Goal: Information Seeking & Learning: Check status

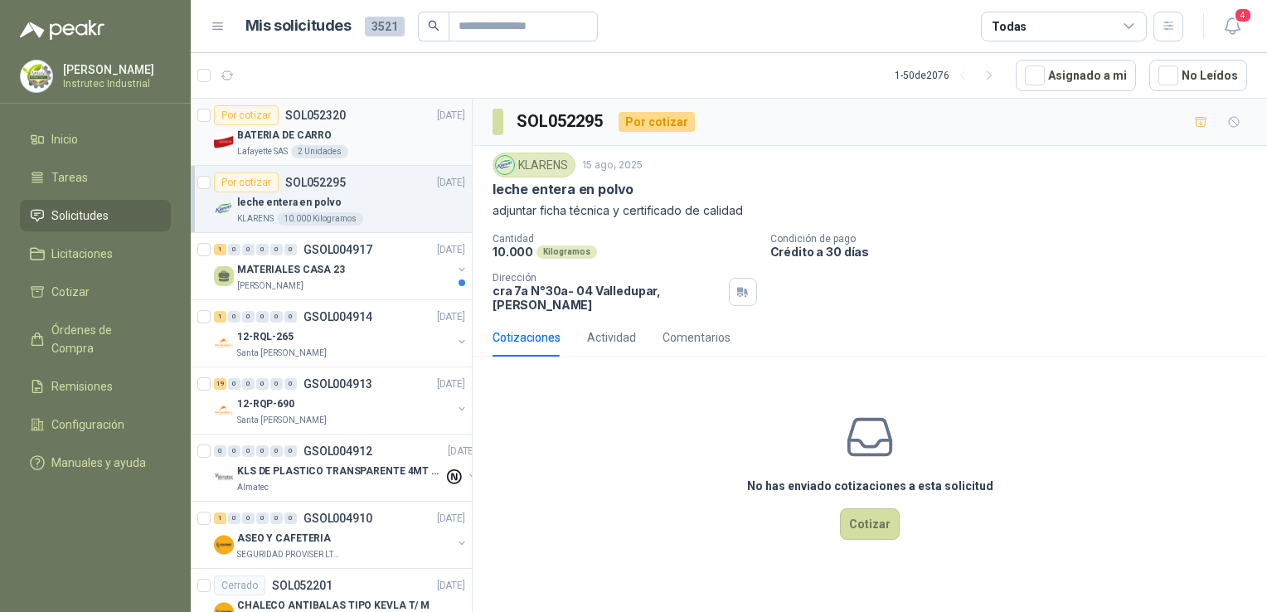
click at [374, 132] on div "BATERIA DE CARRO" at bounding box center [351, 135] width 228 height 20
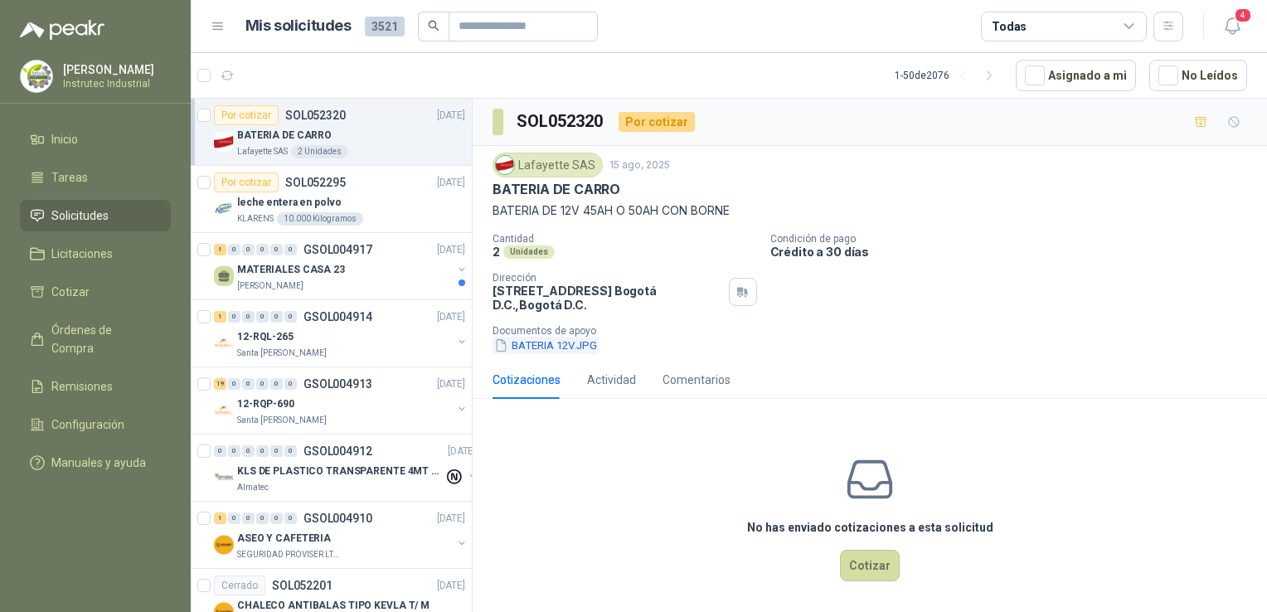
click at [547, 345] on button "BATERIA 12V.JPG" at bounding box center [546, 345] width 106 height 17
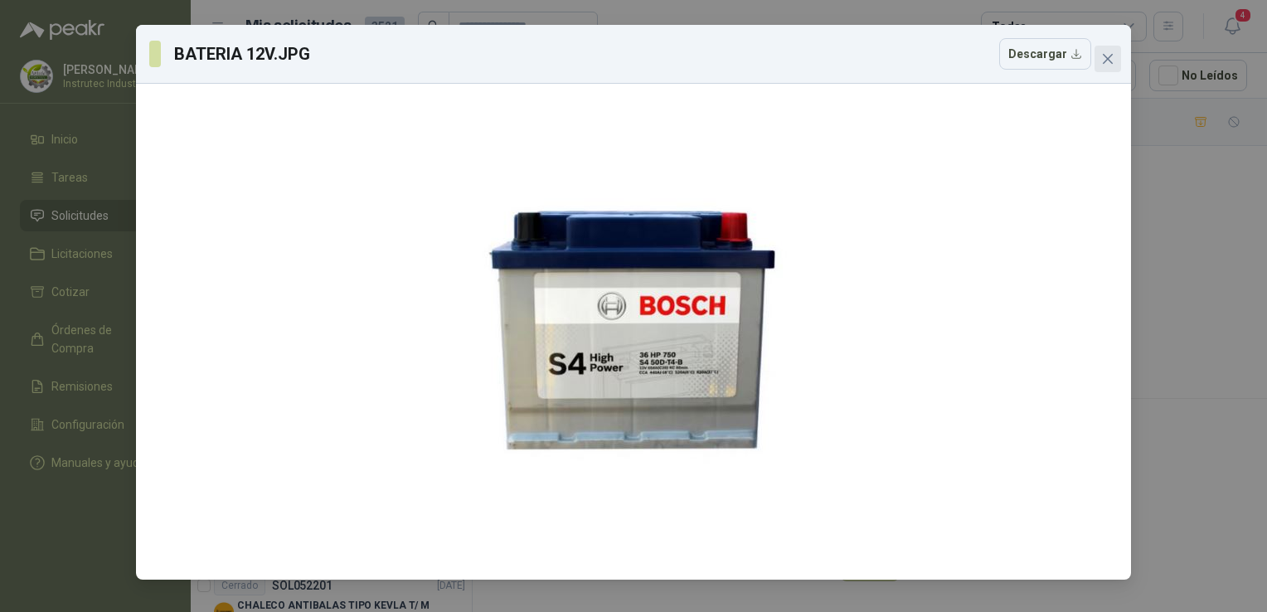
click at [1118, 61] on span "Close" at bounding box center [1108, 58] width 27 height 13
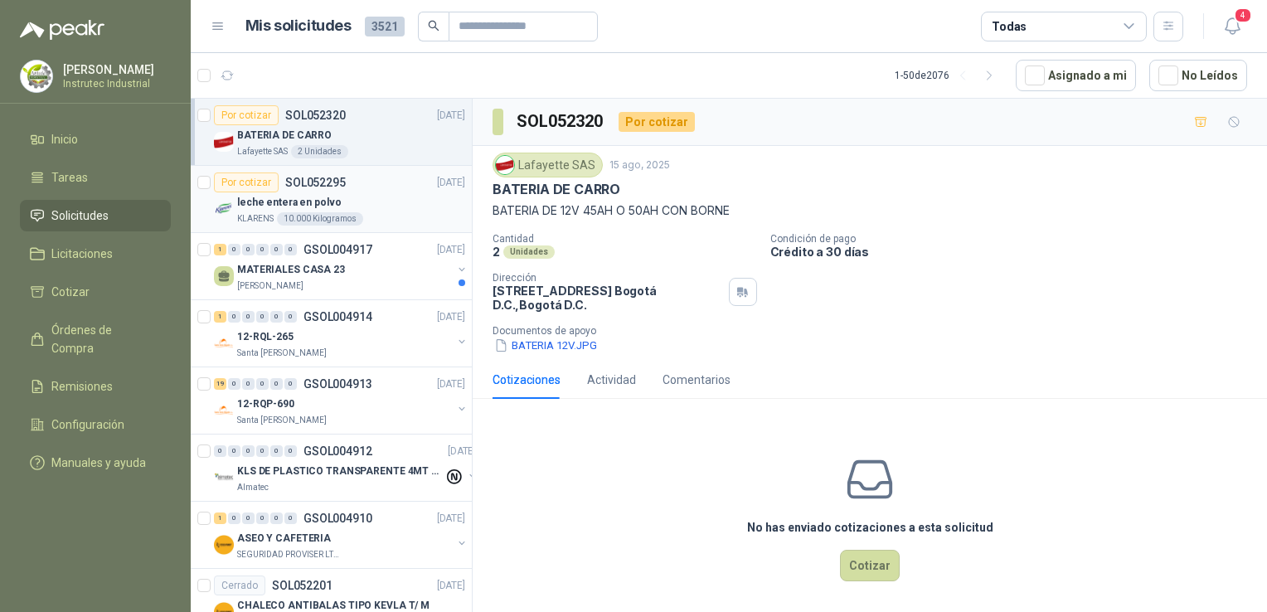
click at [409, 190] on div "Por cotizar SOL052295 15/08/25" at bounding box center [339, 183] width 251 height 20
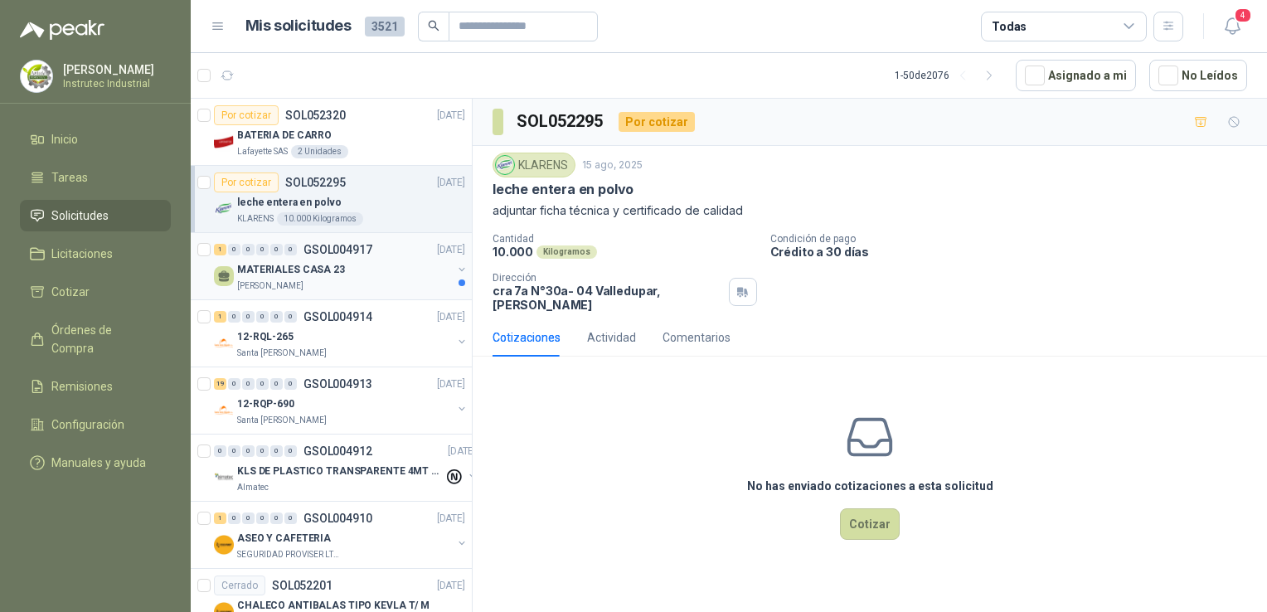
click at [333, 274] on p "MATERIALES CASA 23" at bounding box center [291, 270] width 108 height 16
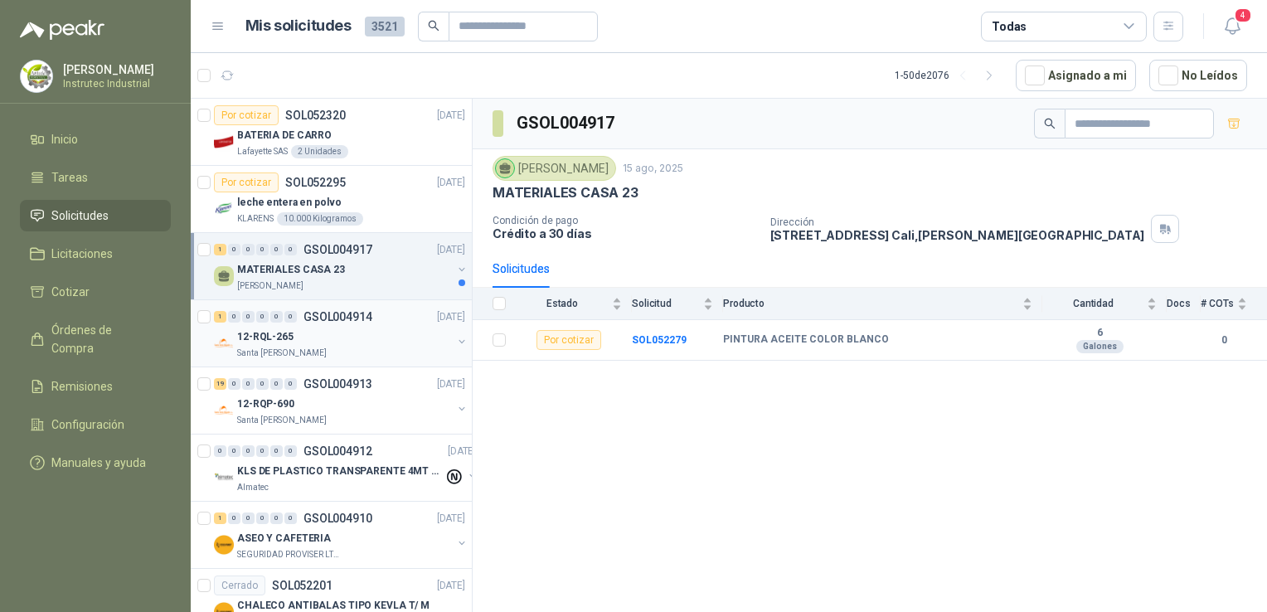
click at [342, 338] on div "12-RQL-265" at bounding box center [344, 337] width 215 height 20
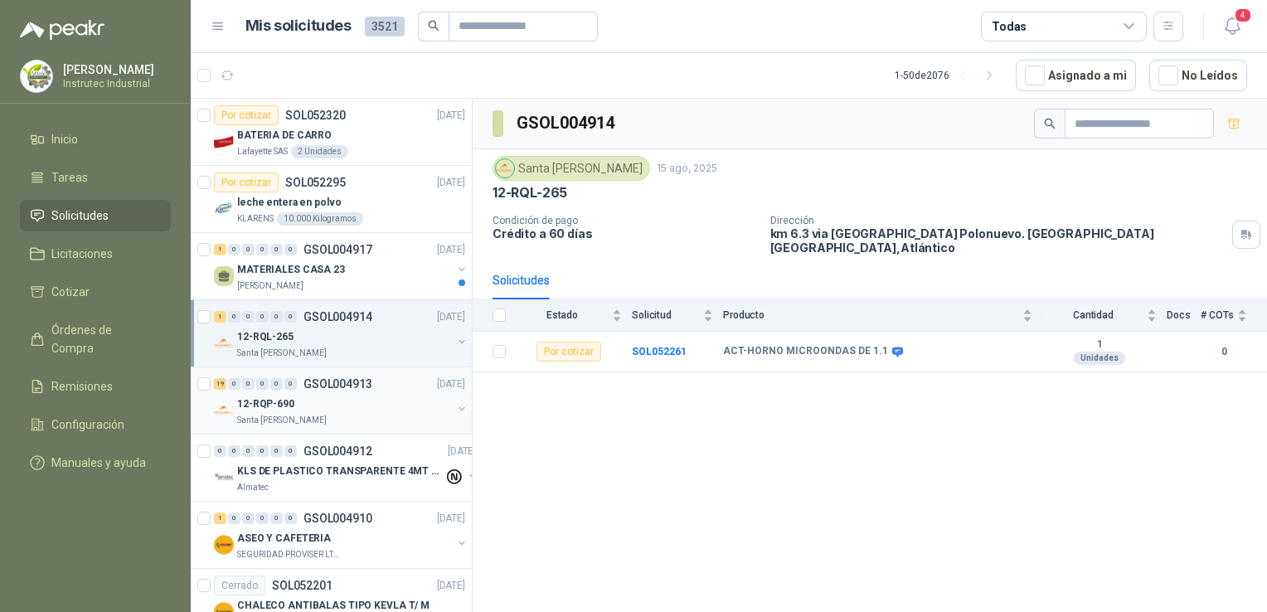
click at [338, 401] on div "12-RQP-690" at bounding box center [344, 404] width 215 height 20
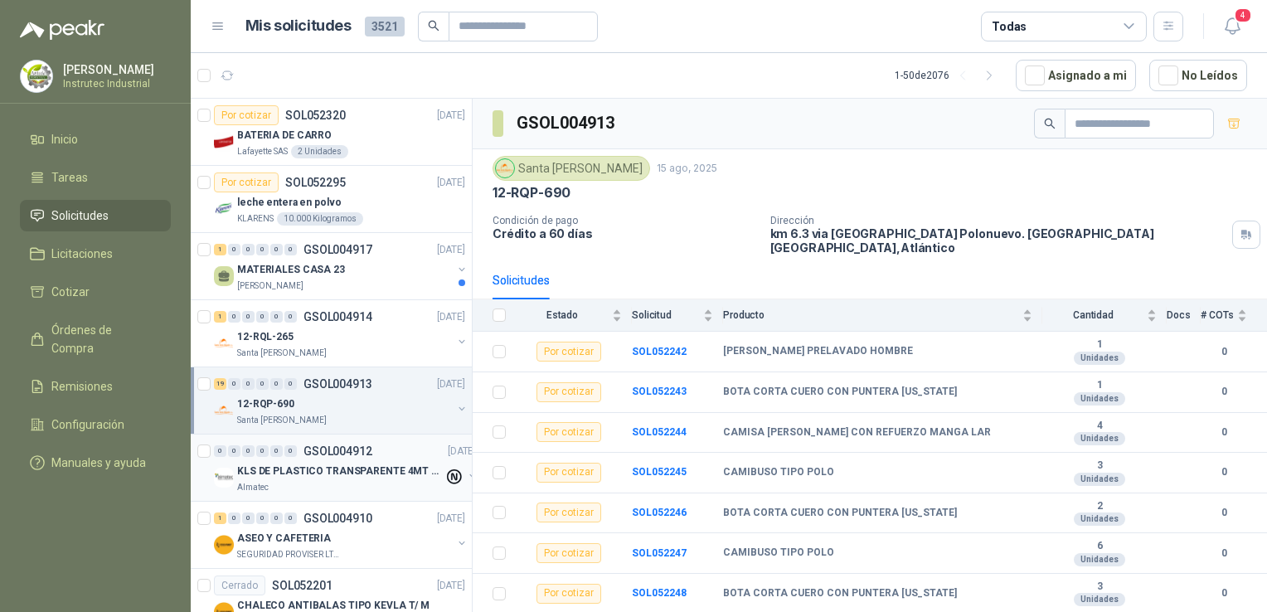
click at [336, 446] on p "GSOL004912" at bounding box center [338, 451] width 69 height 12
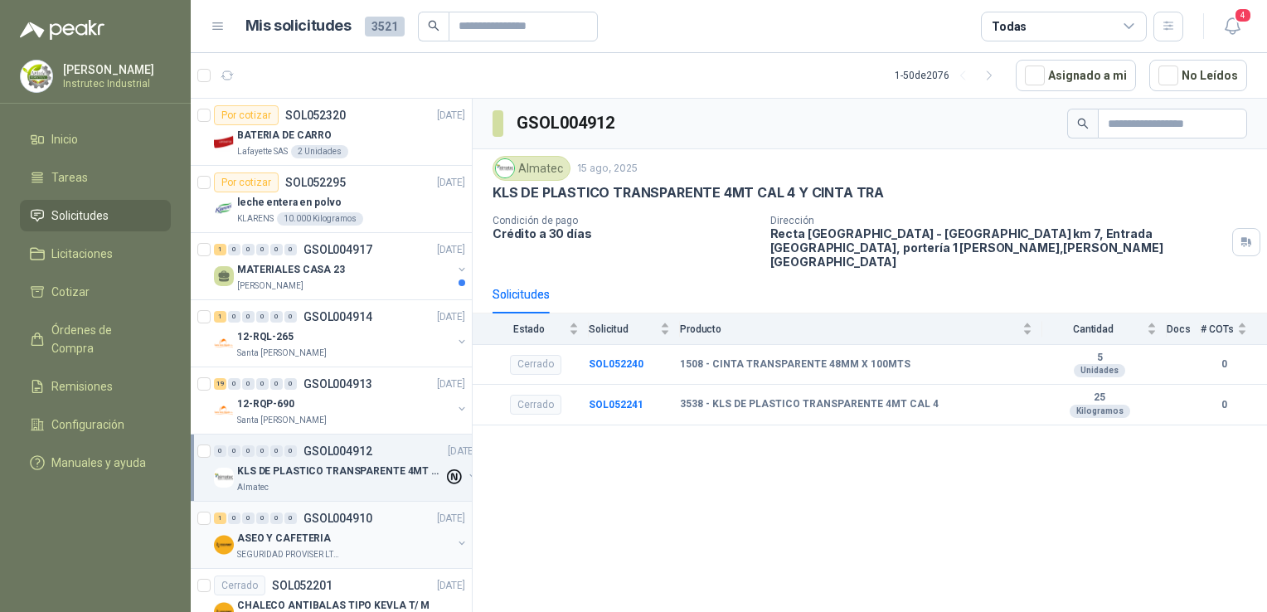
scroll to position [83, 0]
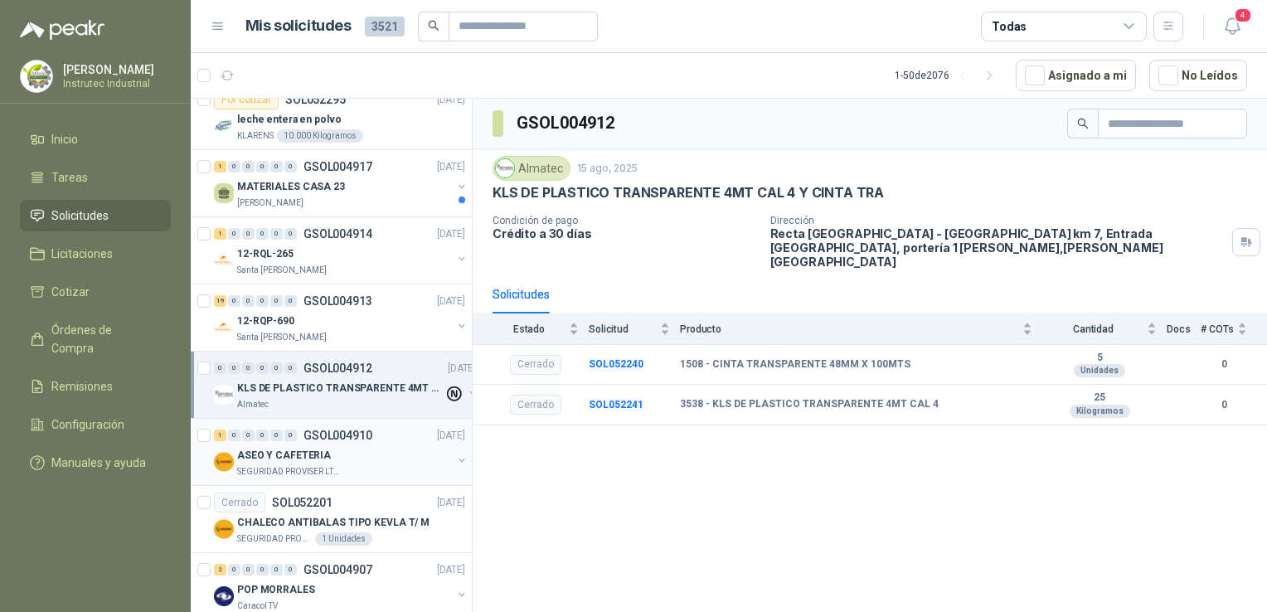
click at [363, 450] on div "ASEO Y CAFETERIA" at bounding box center [344, 455] width 215 height 20
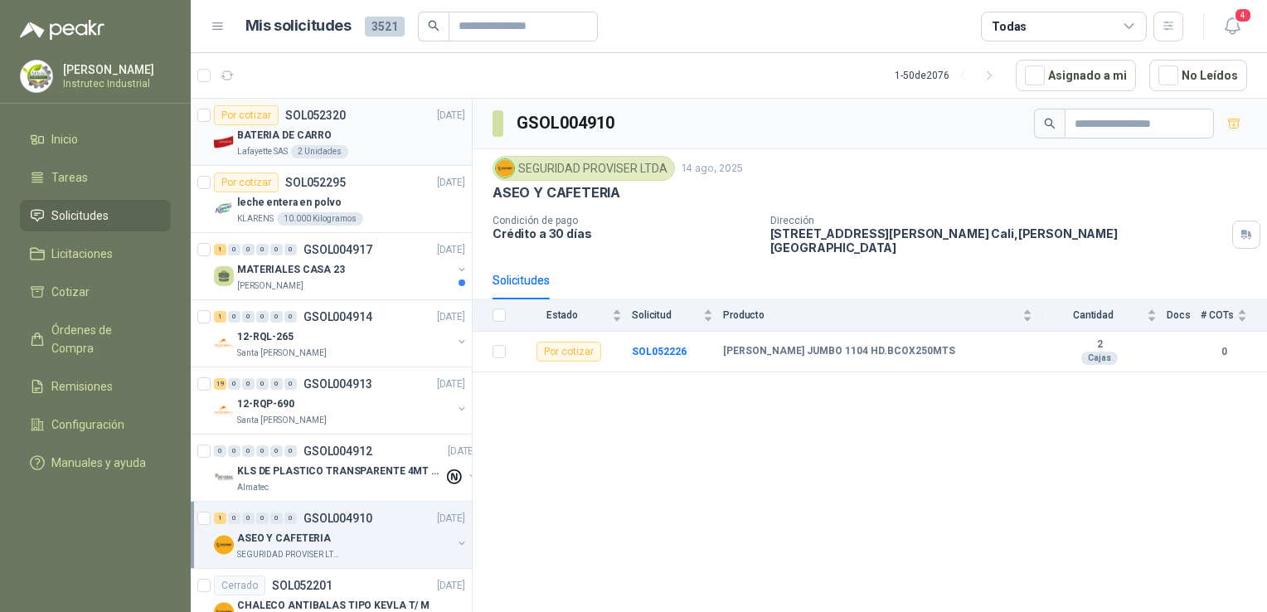
click at [392, 131] on div "BATERIA DE CARRO" at bounding box center [351, 135] width 228 height 20
